Goal: Task Accomplishment & Management: Manage account settings

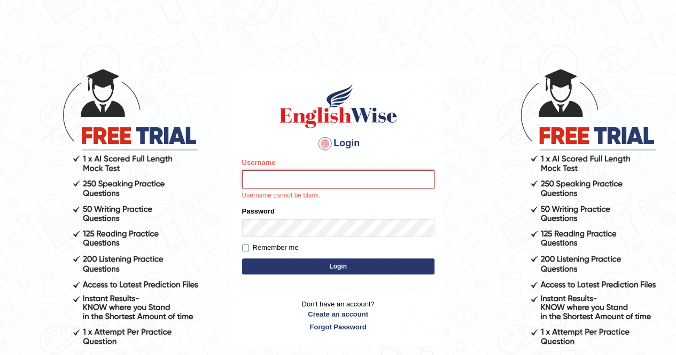
type input "anchalsheoran"
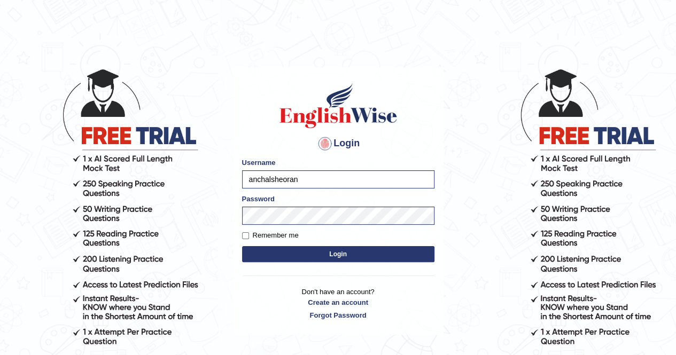
click at [242, 246] on button "Login" at bounding box center [338, 254] width 192 height 16
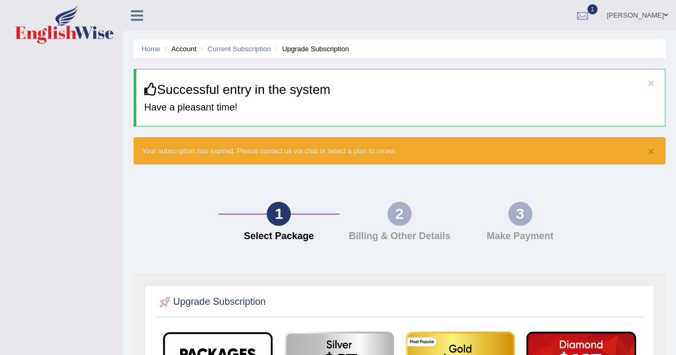
click at [144, 54] on li "Home" at bounding box center [151, 49] width 19 height 10
click at [590, 13] on div at bounding box center [582, 16] width 16 height 16
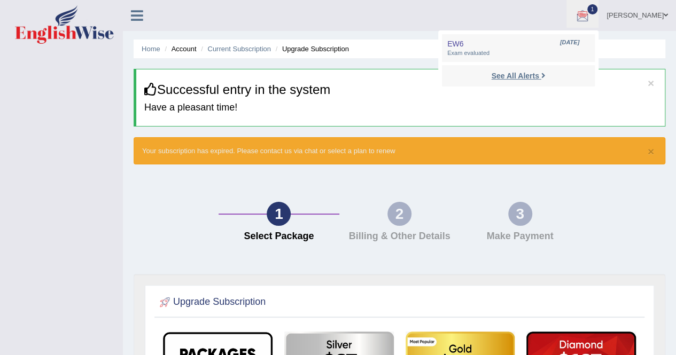
click at [538, 80] on strong "See All Alerts" at bounding box center [515, 76] width 48 height 9
